Goal: Task Accomplishment & Management: Use online tool/utility

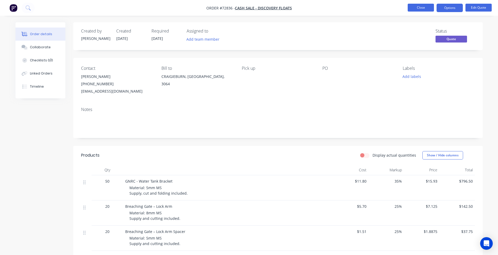
click at [419, 7] on button "Close" at bounding box center [420, 8] width 26 height 8
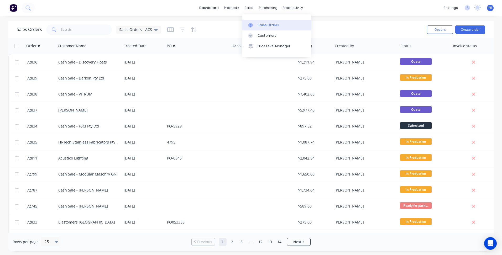
click at [257, 24] on link "Sales Orders" at bounding box center [277, 25] width 70 height 10
click at [67, 27] on input "text" at bounding box center [86, 29] width 51 height 10
click at [464, 29] on button "Create order" at bounding box center [470, 29] width 30 height 8
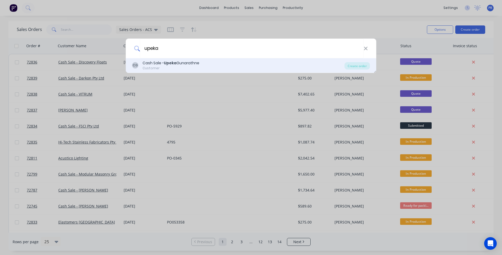
type input "upeka"
click at [166, 63] on b "Upeka" at bounding box center [170, 62] width 13 height 5
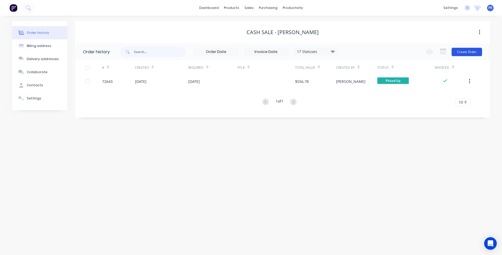
click at [472, 54] on button "Create Order" at bounding box center [466, 52] width 30 height 8
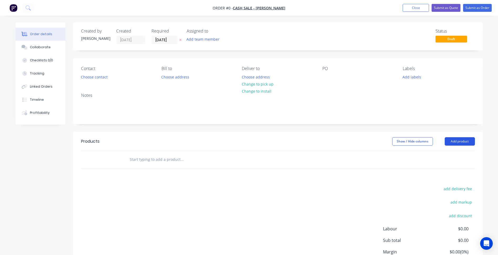
click at [459, 142] on button "Add product" at bounding box center [459, 141] width 30 height 8
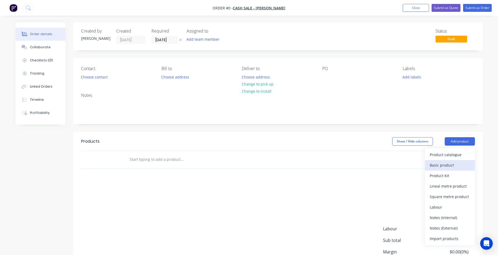
click at [449, 161] on div "Basic product" at bounding box center [449, 165] width 40 height 8
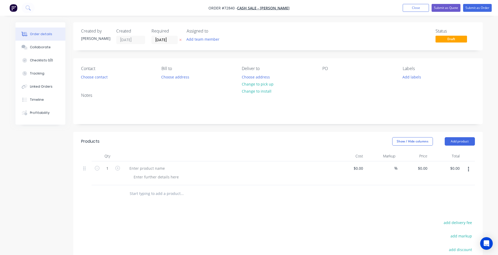
click at [224, 8] on span "Order #72840 -" at bounding box center [222, 8] width 29 height 5
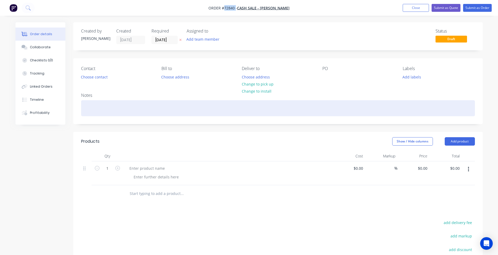
copy span "72840"
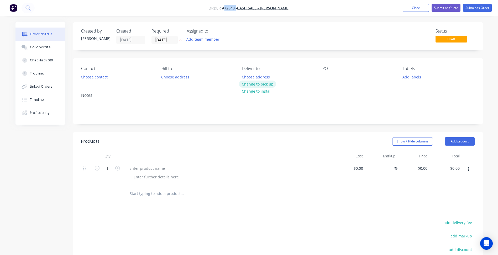
click at [255, 83] on button "Change to pick up" at bounding box center [257, 84] width 37 height 7
click at [159, 39] on input "[DATE]" at bounding box center [165, 40] width 26 height 8
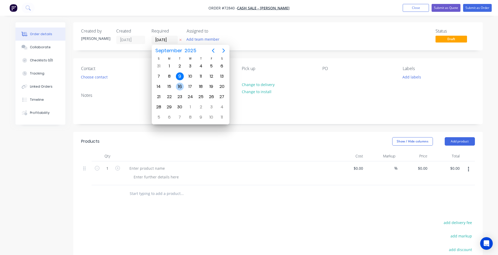
click at [181, 85] on div "16" at bounding box center [180, 87] width 8 height 8
type input "[DATE]"
